Goal: Obtain resource: Download file/media

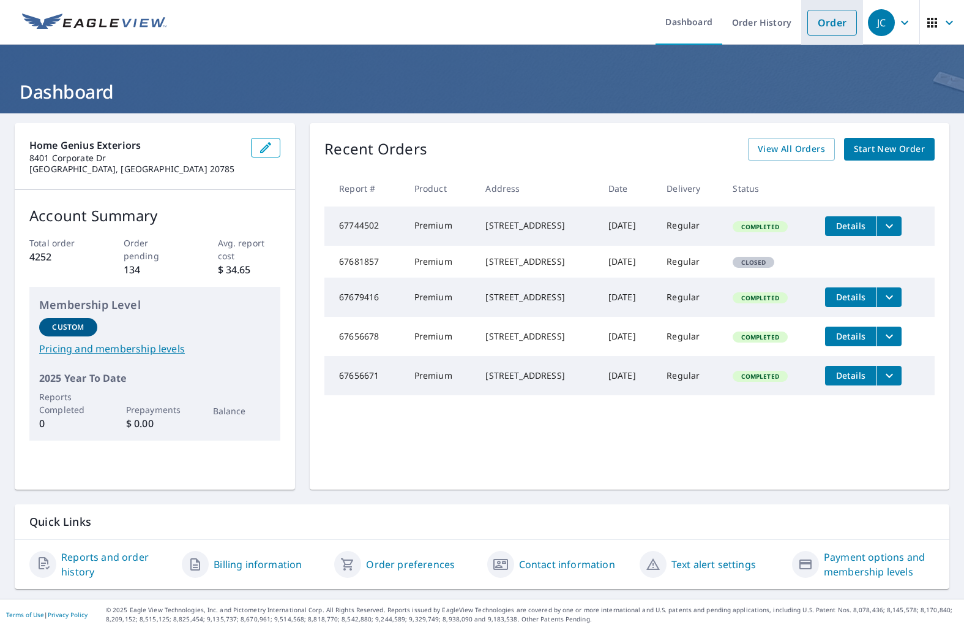
click at [848, 18] on link "Order" at bounding box center [833, 23] width 50 height 26
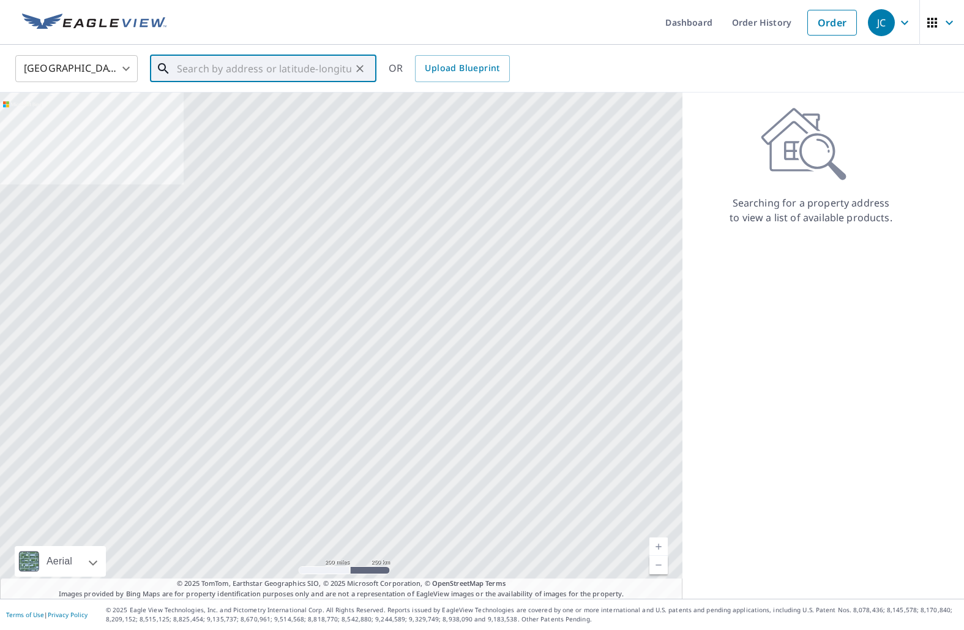
click at [242, 72] on input "text" at bounding box center [264, 68] width 175 height 34
paste input "[STREET_ADDRESS][US_STATE]"
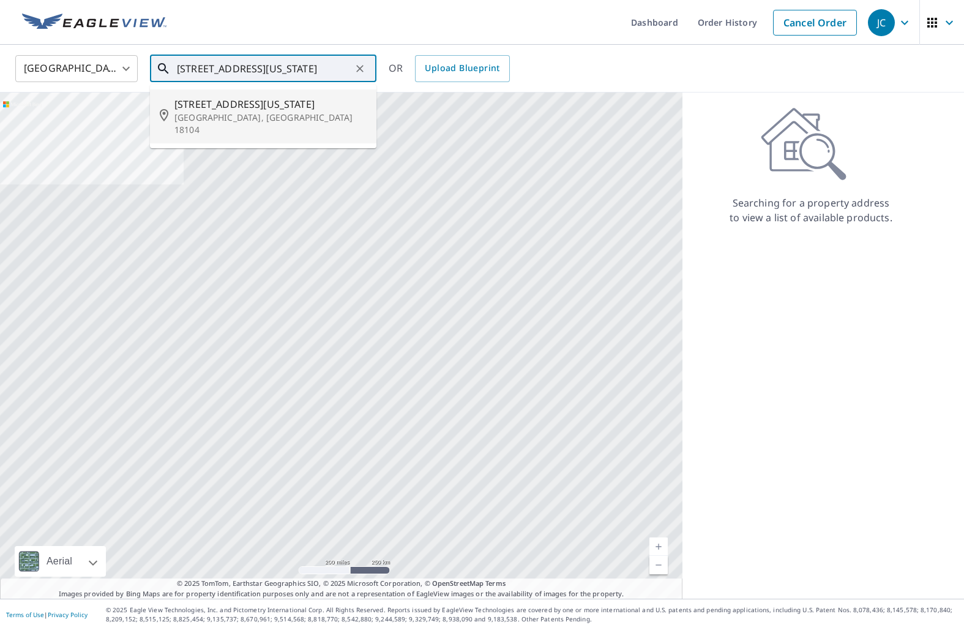
click at [198, 102] on span "[STREET_ADDRESS][US_STATE]" at bounding box center [271, 104] width 192 height 15
type input "[STREET_ADDRESS][US_STATE]"
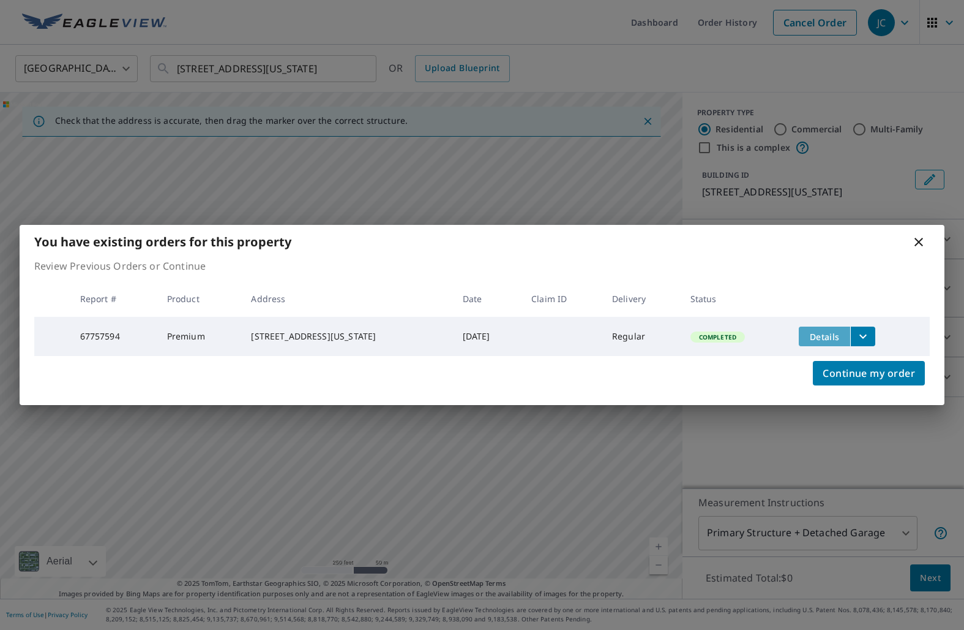
click at [807, 331] on span "Details" at bounding box center [824, 337] width 37 height 12
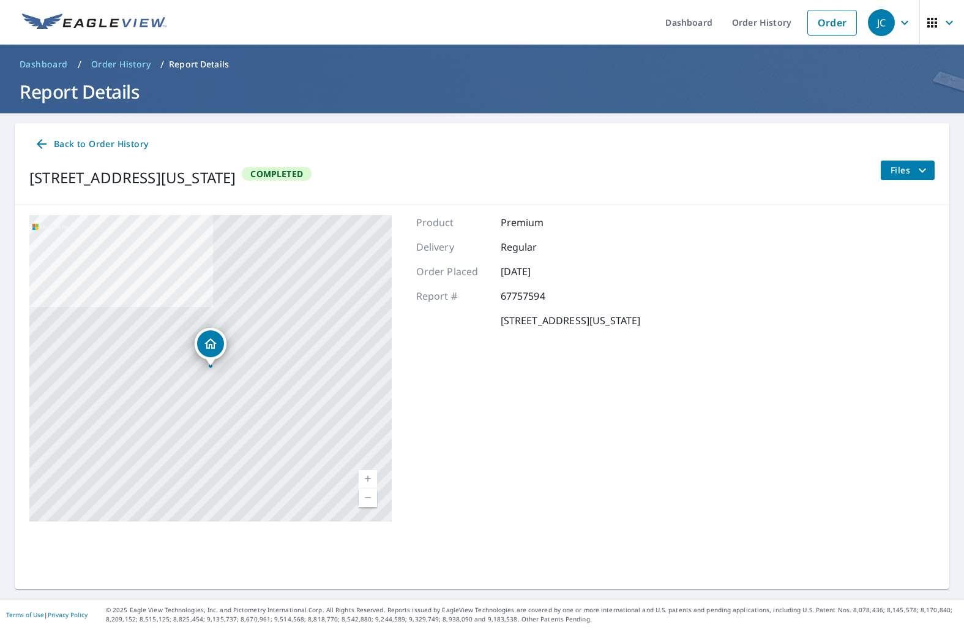
click at [884, 171] on button "Files" at bounding box center [908, 170] width 55 height 20
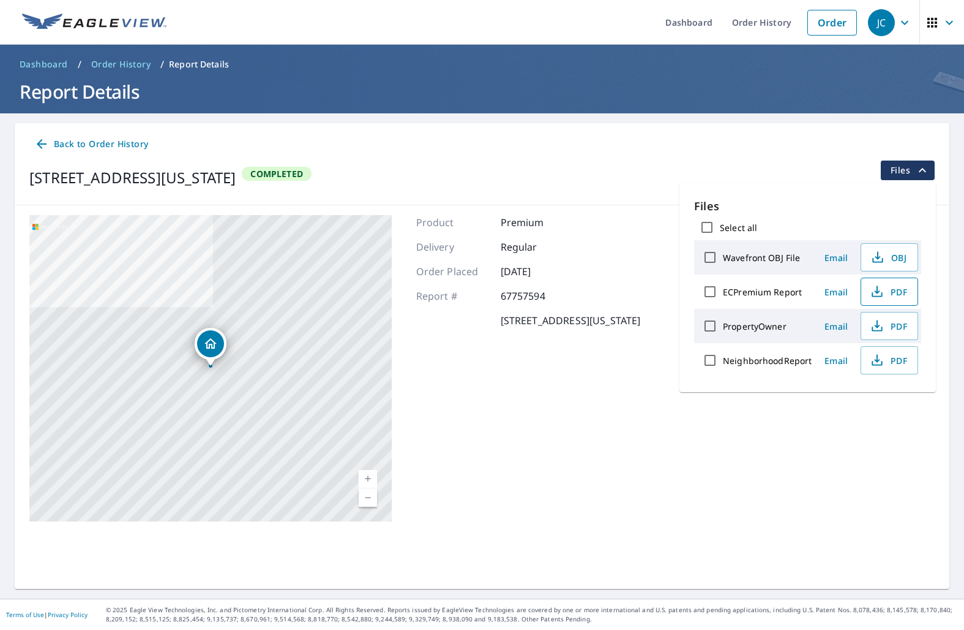
click at [886, 280] on button "PDF" at bounding box center [890, 291] width 58 height 28
click at [816, 27] on link "Order" at bounding box center [833, 23] width 50 height 26
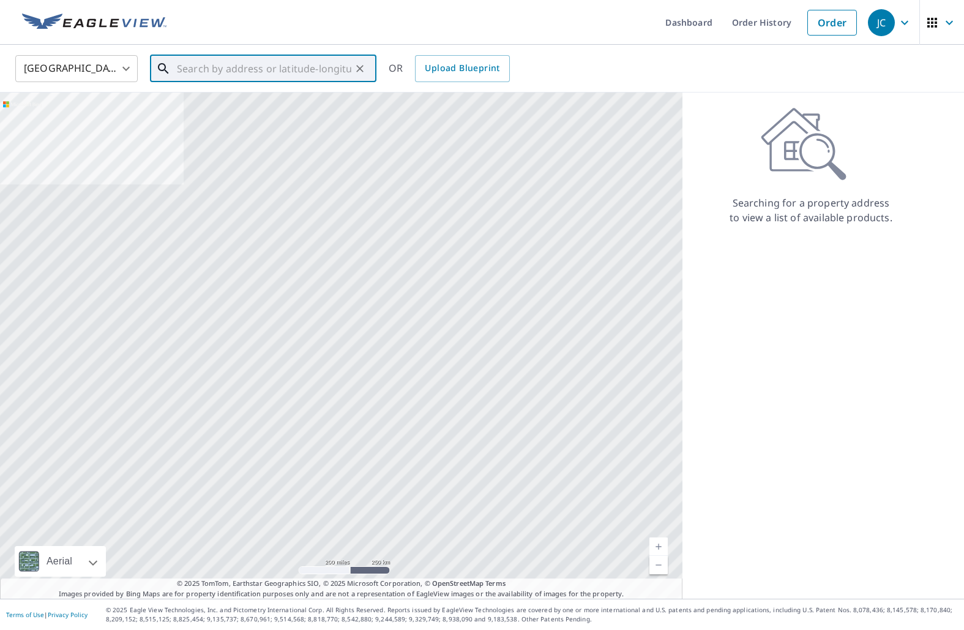
click at [191, 64] on input "text" at bounding box center [264, 68] width 175 height 34
paste input "[STREET_ADDRESS][PERSON_NAME]"
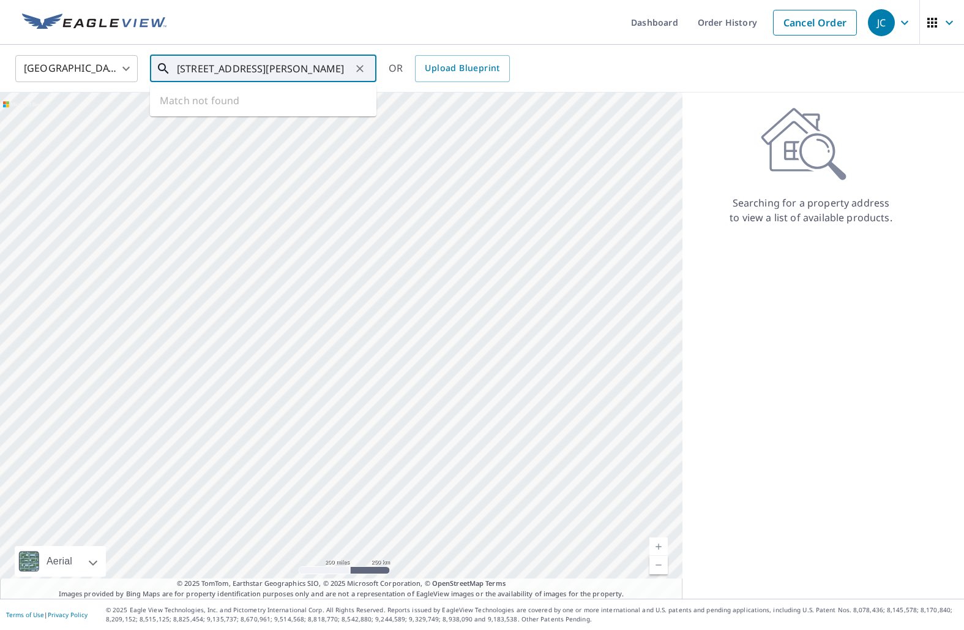
scroll to position [0, 5]
click at [211, 97] on span "1977 [PERSON_NAME]" at bounding box center [271, 104] width 192 height 15
type input "[STREET_ADDRESS][PERSON_NAME]"
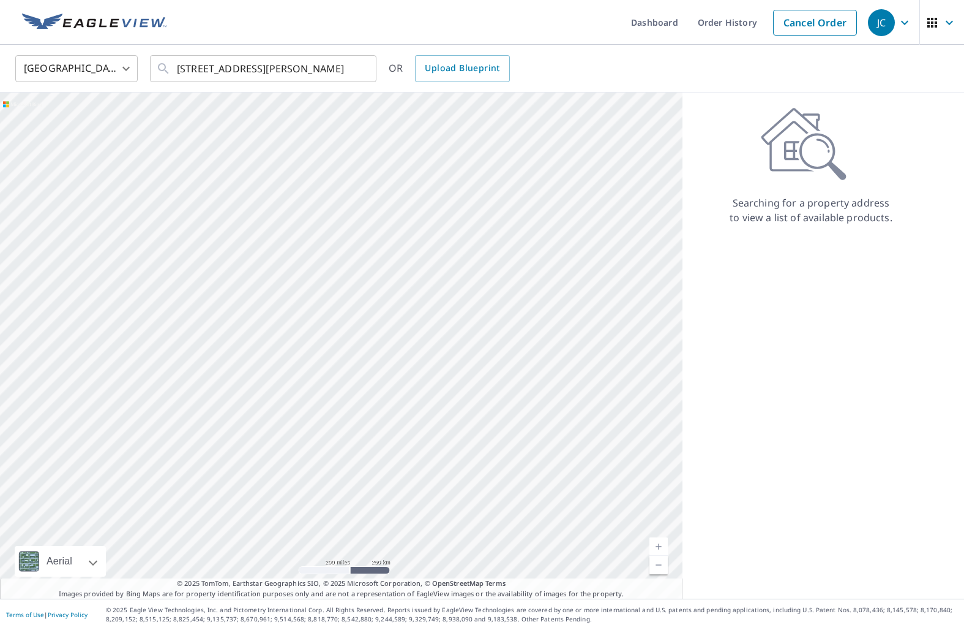
scroll to position [0, 0]
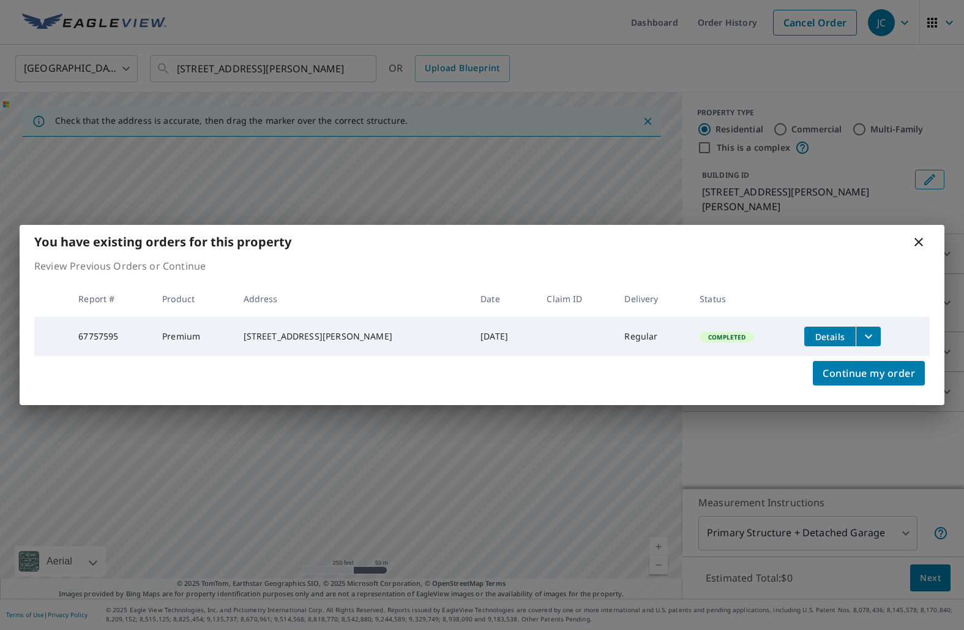
click at [812, 331] on span "Details" at bounding box center [830, 337] width 37 height 12
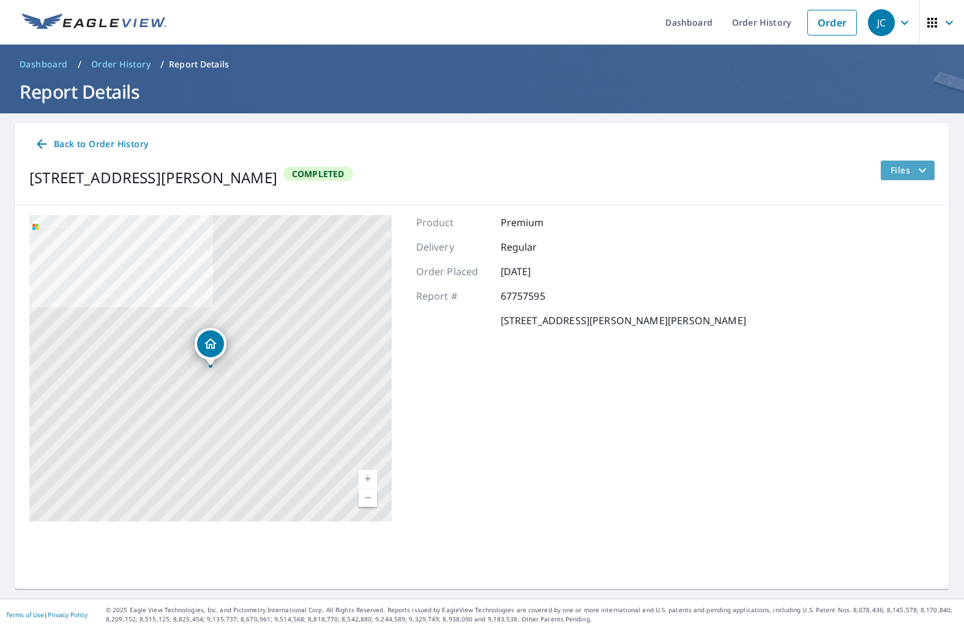
click at [897, 175] on span "Files" at bounding box center [910, 170] width 39 height 15
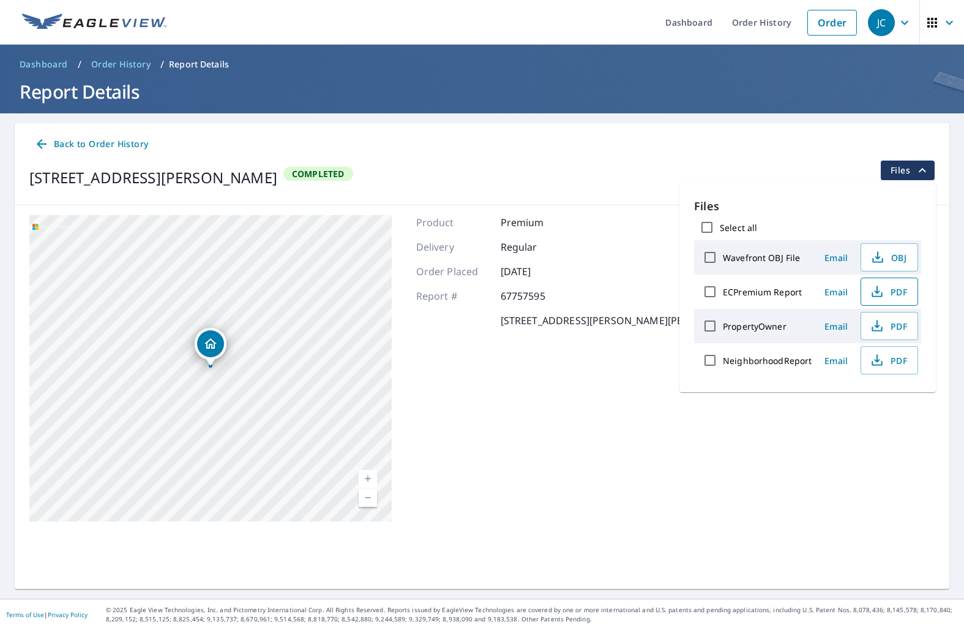
click at [882, 288] on icon "button" at bounding box center [877, 291] width 15 height 15
click at [900, 294] on span "PDF" at bounding box center [888, 291] width 39 height 15
